Goal: Navigation & Orientation: Find specific page/section

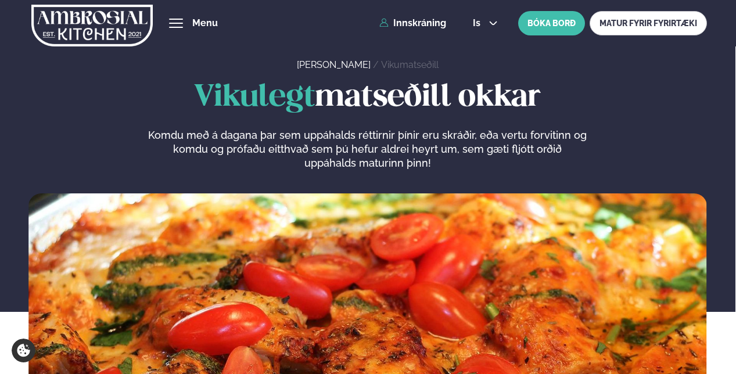
scroll to position [523, 0]
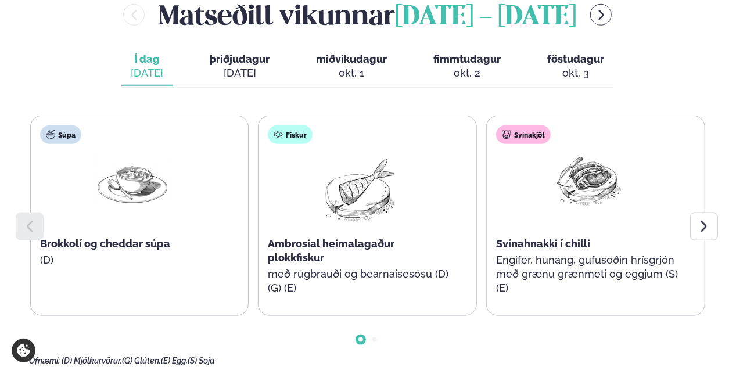
click at [703, 226] on icon at bounding box center [704, 227] width 14 height 14
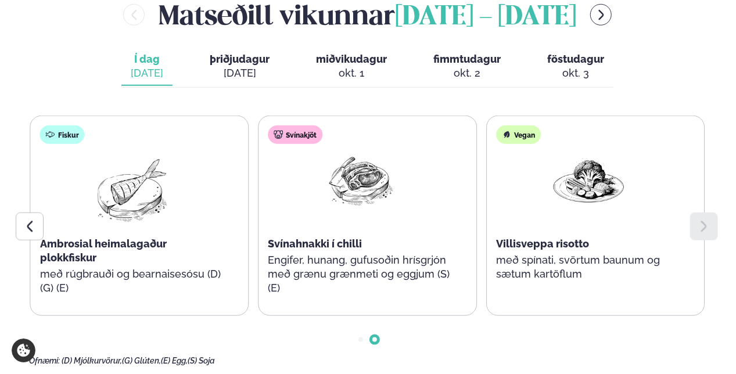
click at [28, 231] on icon at bounding box center [30, 227] width 14 height 14
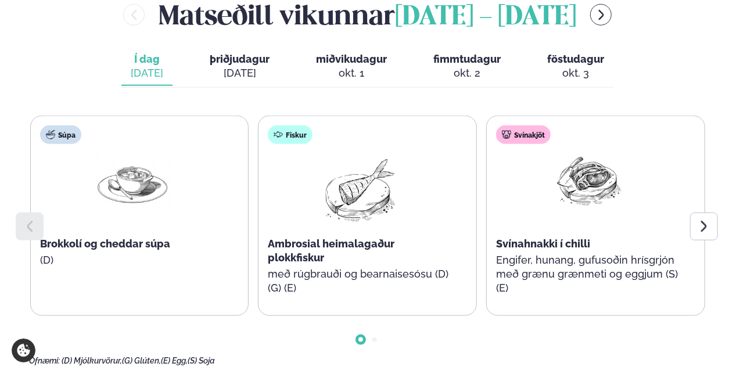
click at [239, 71] on div "[DATE]" at bounding box center [240, 73] width 60 height 14
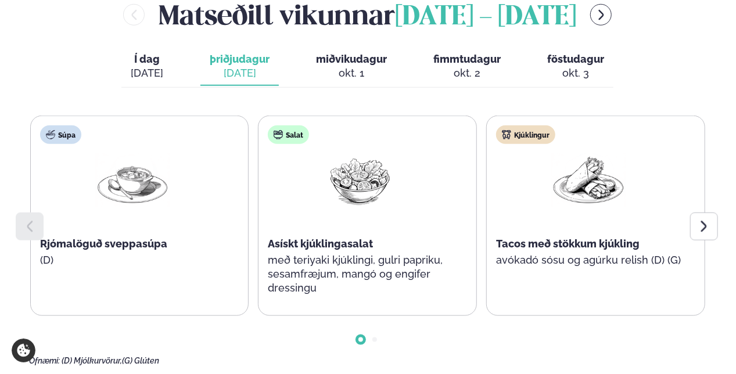
click at [339, 67] on div "okt. 1" at bounding box center [351, 73] width 71 height 14
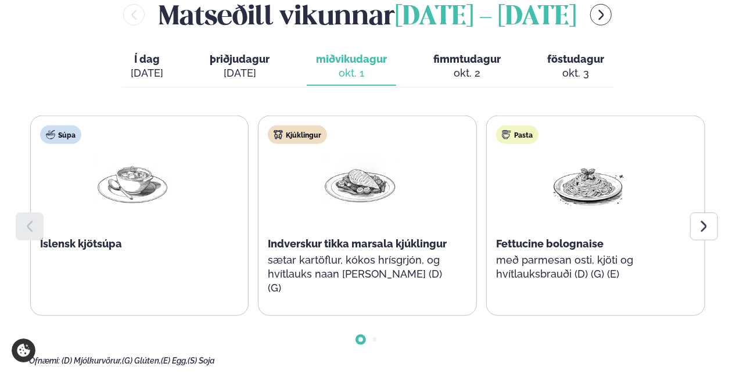
click at [252, 65] on span "þriðjudagur" at bounding box center [240, 59] width 60 height 12
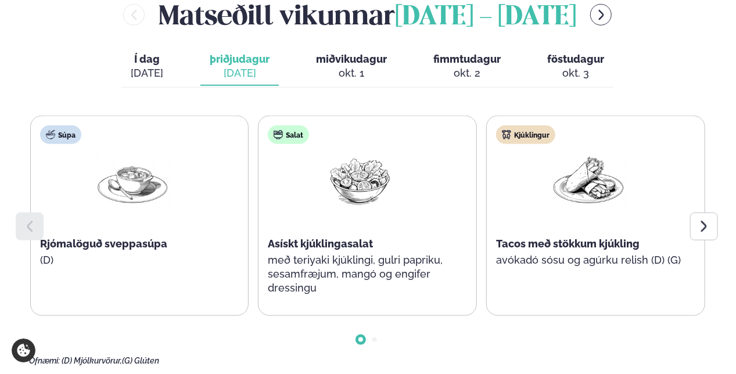
click at [458, 62] on span "fimmtudagur" at bounding box center [466, 59] width 67 height 12
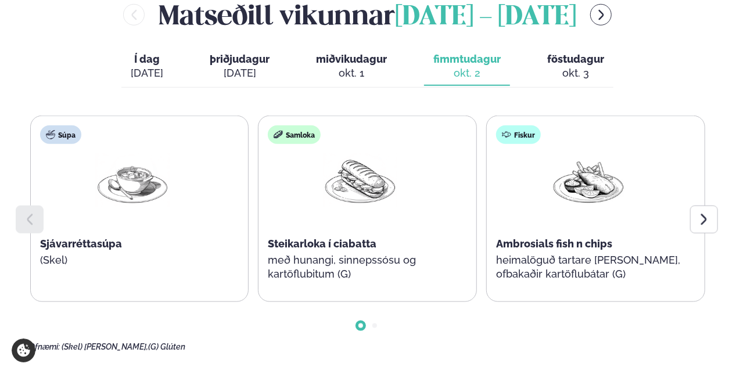
click at [567, 67] on div "okt. 3" at bounding box center [575, 73] width 57 height 14
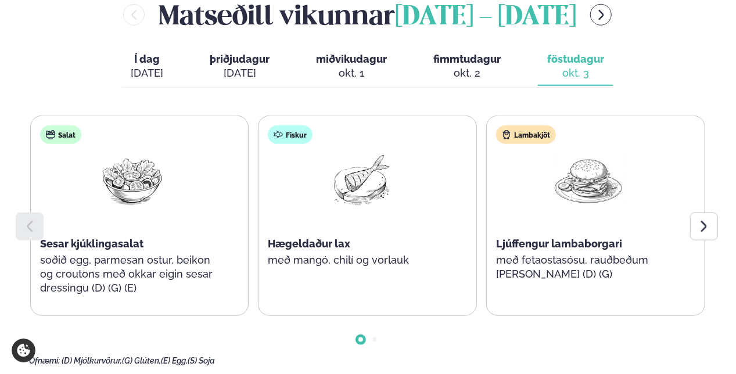
click at [264, 69] on div "[DATE]" at bounding box center [240, 73] width 60 height 14
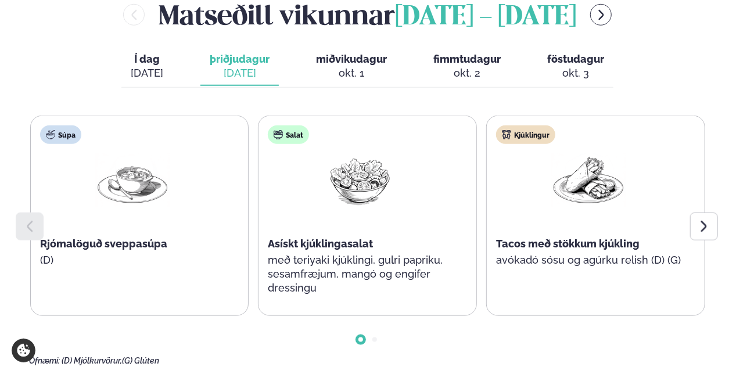
click at [711, 274] on main "[PERSON_NAME] / Vikumatseðill Vikulegt matseðill okkar Komdu með á dagana þar s…" at bounding box center [368, 278] width 736 height 1602
click at [163, 71] on div "[DATE]" at bounding box center [147, 73] width 33 height 14
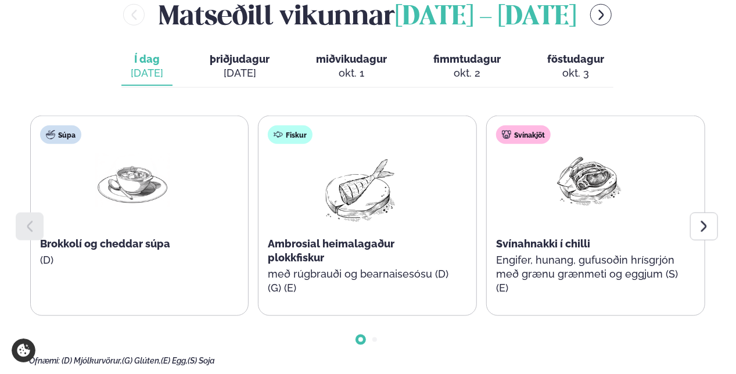
click at [705, 223] on icon at bounding box center [704, 227] width 14 height 14
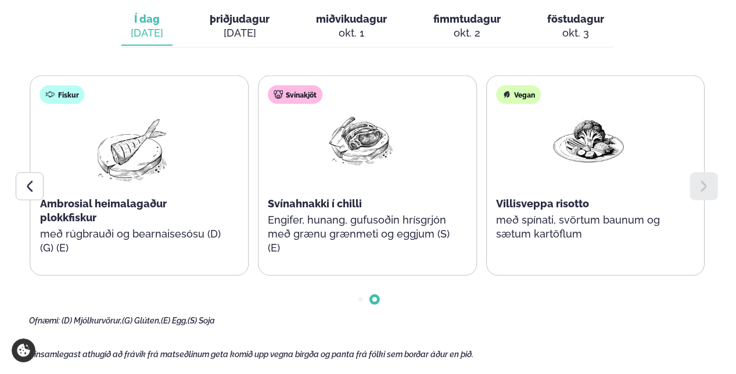
scroll to position [581, 0]
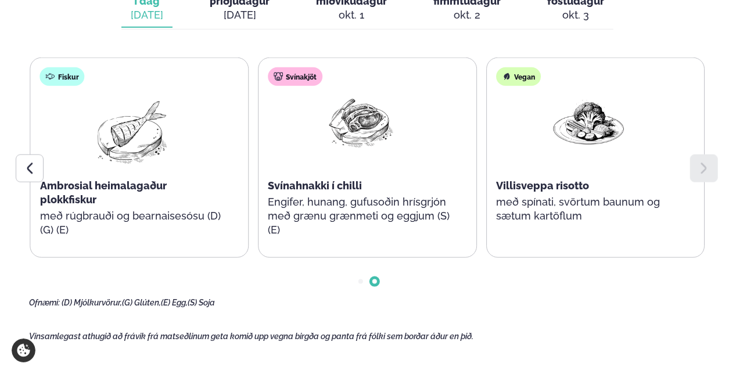
click at [33, 172] on icon at bounding box center [30, 169] width 14 height 14
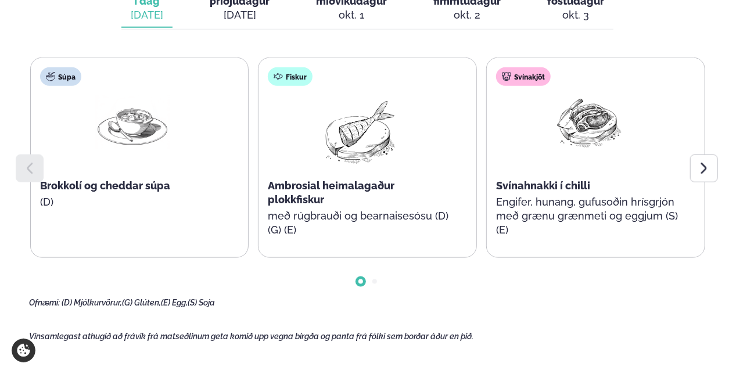
click at [705, 167] on icon at bounding box center [704, 168] width 6 height 11
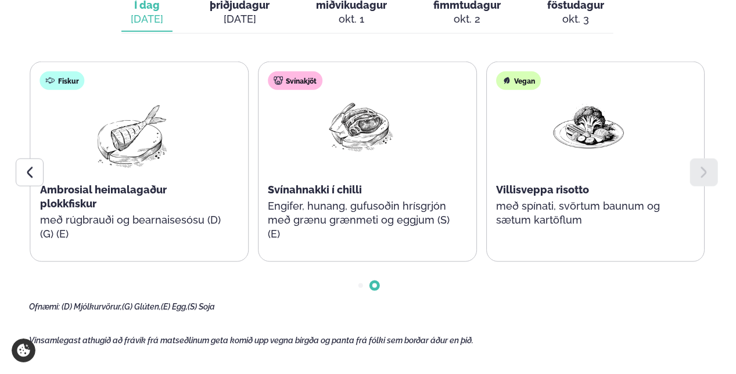
scroll to position [465, 0]
